Goal: Navigation & Orientation: Understand site structure

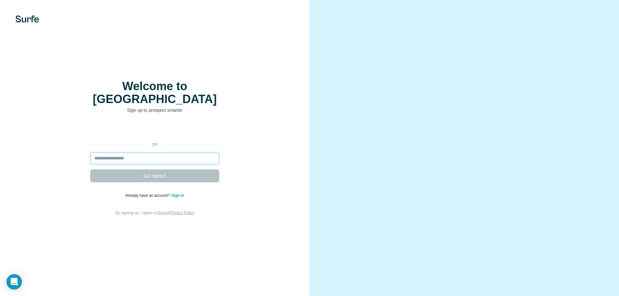
click at [152, 153] on input "email" at bounding box center [154, 159] width 129 height 12
type input "**********"
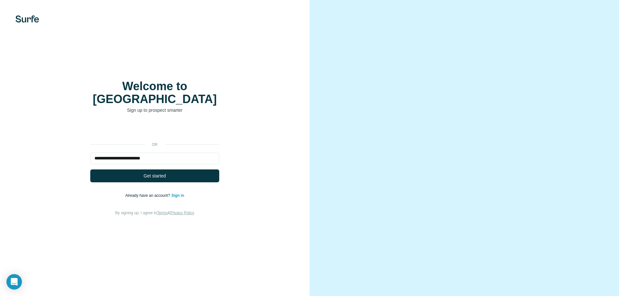
click at [180, 193] on link "Sign in" at bounding box center [177, 195] width 13 height 5
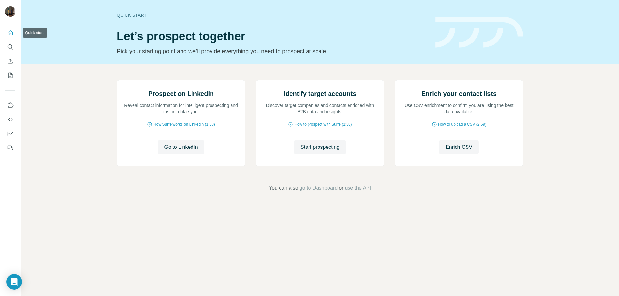
click at [8, 33] on icon "Quick start" at bounding box center [10, 32] width 5 height 5
click at [12, 47] on icon "Search" at bounding box center [10, 46] width 4 height 4
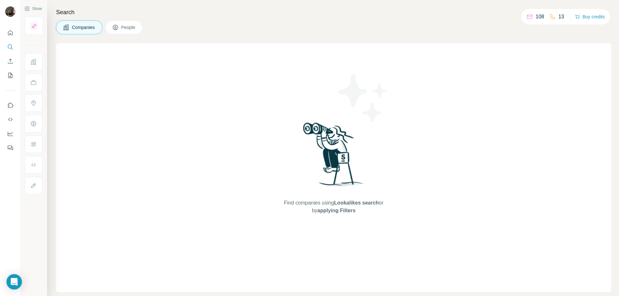
click at [84, 29] on span "Companies" at bounding box center [84, 27] width 24 height 6
click at [11, 34] on icon "Quick start" at bounding box center [10, 32] width 5 height 5
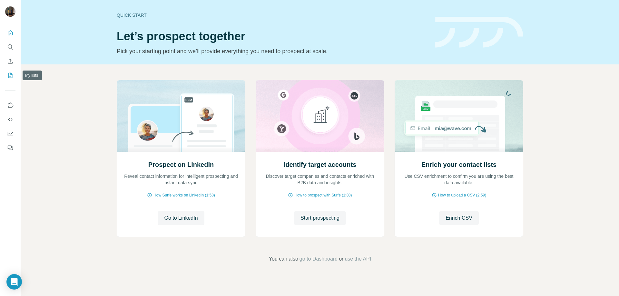
click at [8, 76] on icon "My lists" at bounding box center [10, 75] width 4 height 5
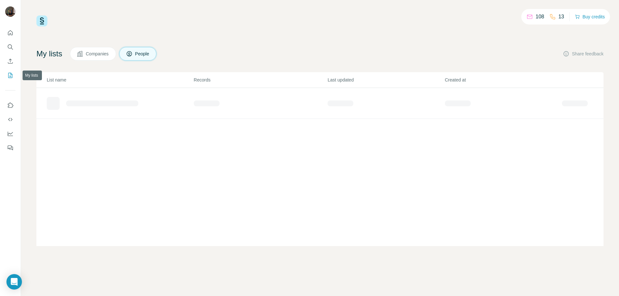
click at [9, 76] on icon "My lists" at bounding box center [10, 75] width 6 height 6
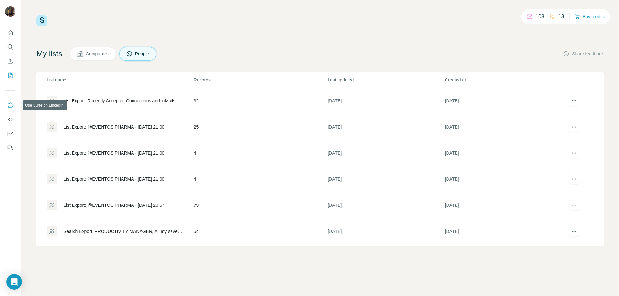
click at [10, 105] on icon "Use Surfe on LinkedIn" at bounding box center [10, 105] width 6 height 6
